Goal: Navigation & Orientation: Find specific page/section

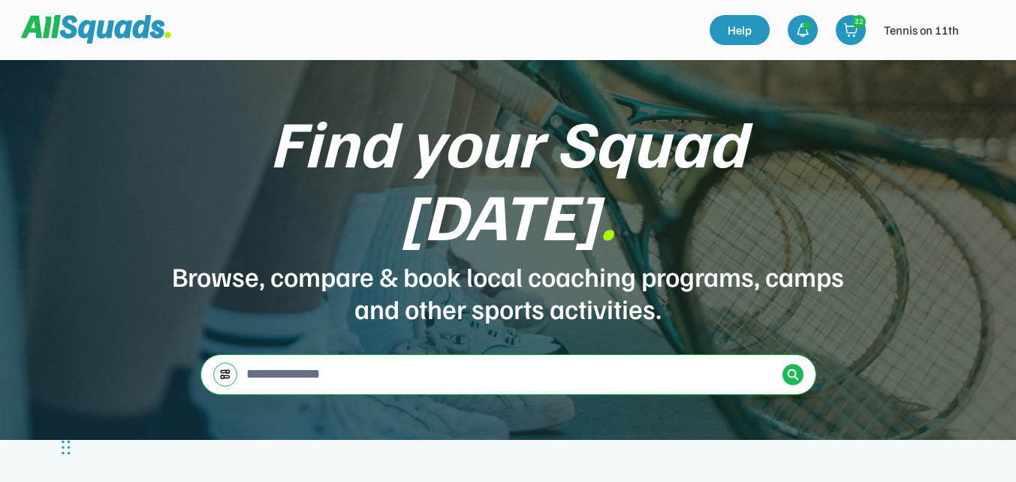
click at [978, 26] on img at bounding box center [983, 30] width 30 height 30
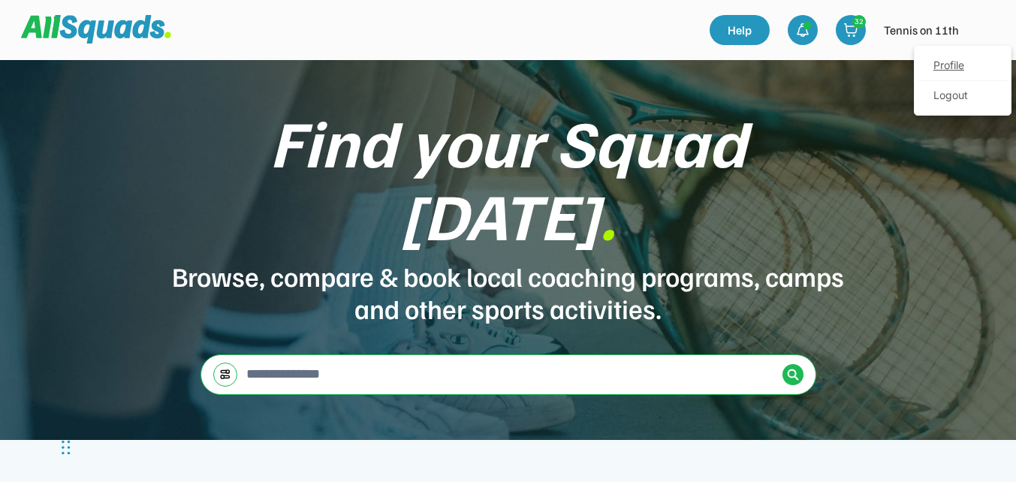
click at [955, 68] on link "Profile" at bounding box center [962, 66] width 89 height 30
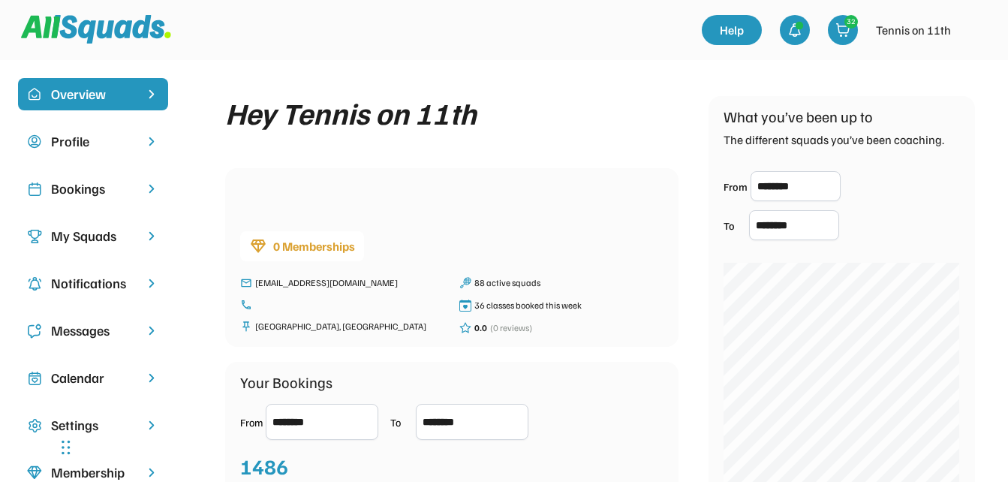
click at [80, 190] on div "Bookings" at bounding box center [93, 189] width 84 height 20
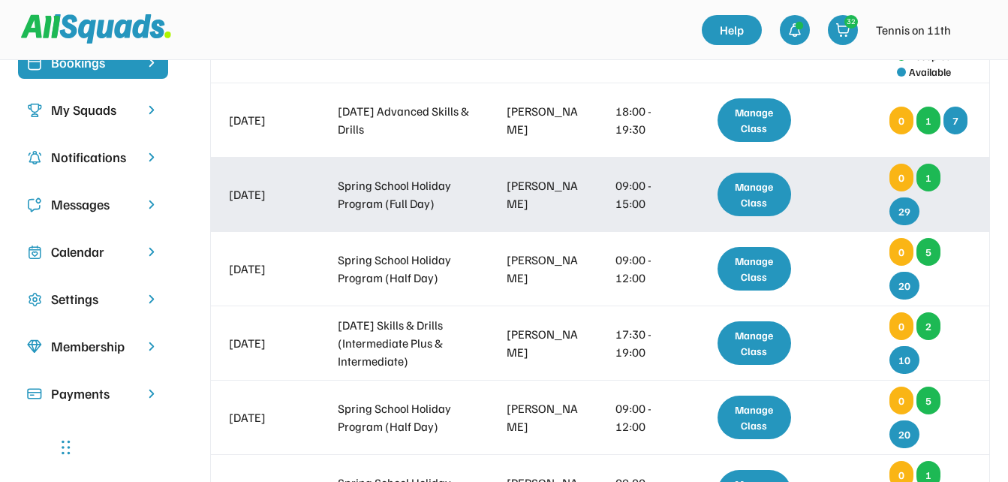
scroll to position [150, 0]
